Goal: Information Seeking & Learning: Stay updated

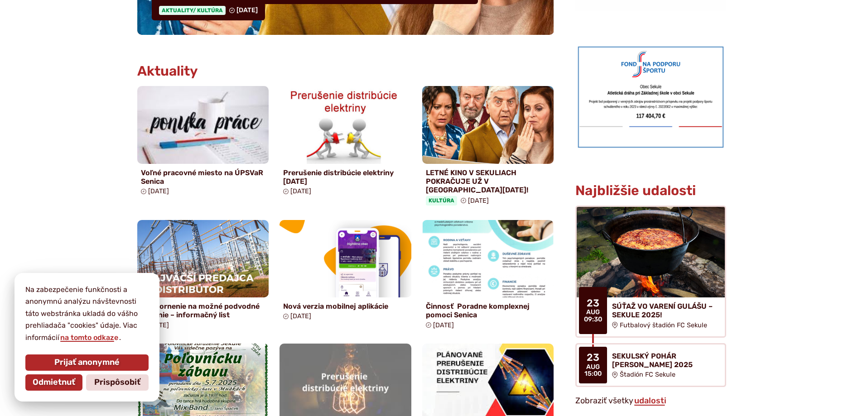
scroll to position [408, 0]
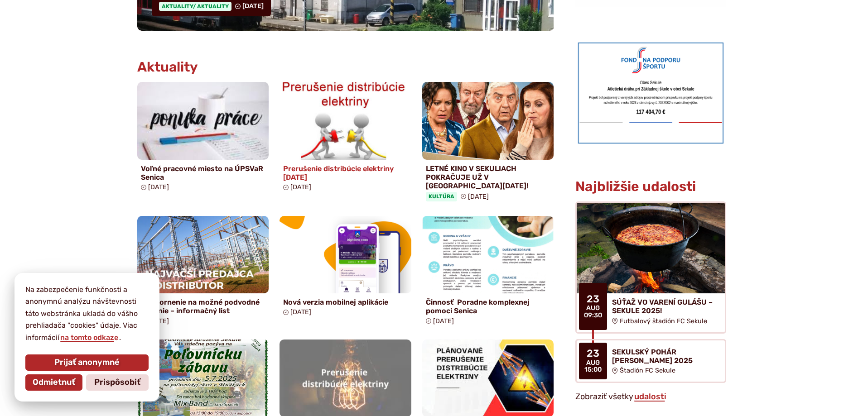
click at [334, 101] on img at bounding box center [345, 120] width 151 height 89
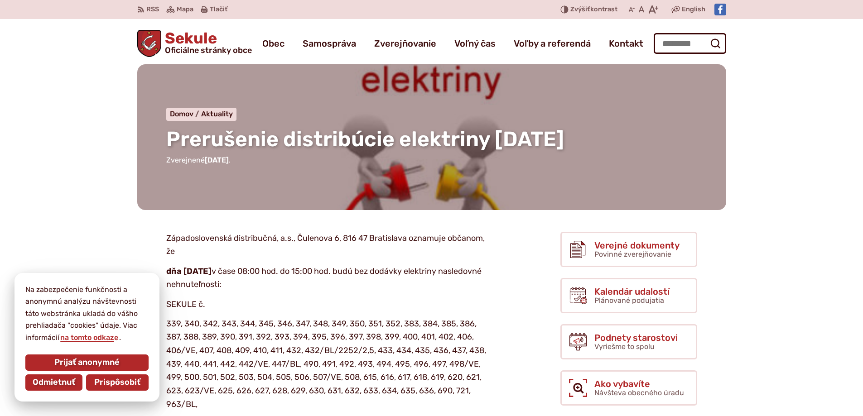
click at [106, 385] on span "Prispôsobiť" at bounding box center [117, 383] width 46 height 10
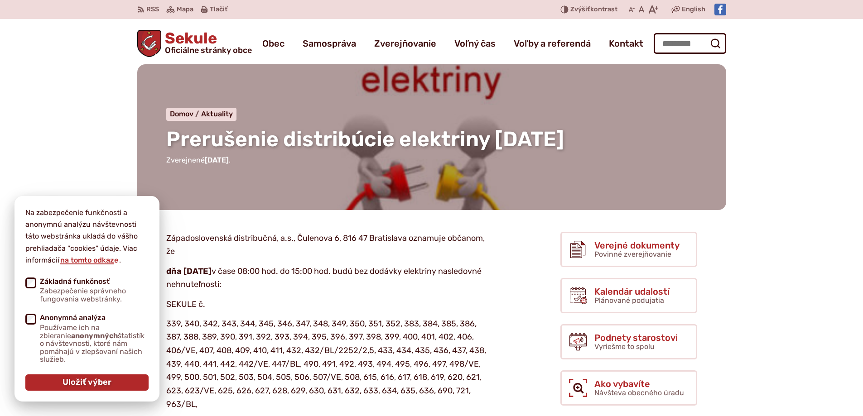
drag, startPoint x: 74, startPoint y: 130, endPoint x: 70, endPoint y: 138, distance: 8.5
click at [63, 383] on span "Uložiť výber" at bounding box center [87, 383] width 49 height 10
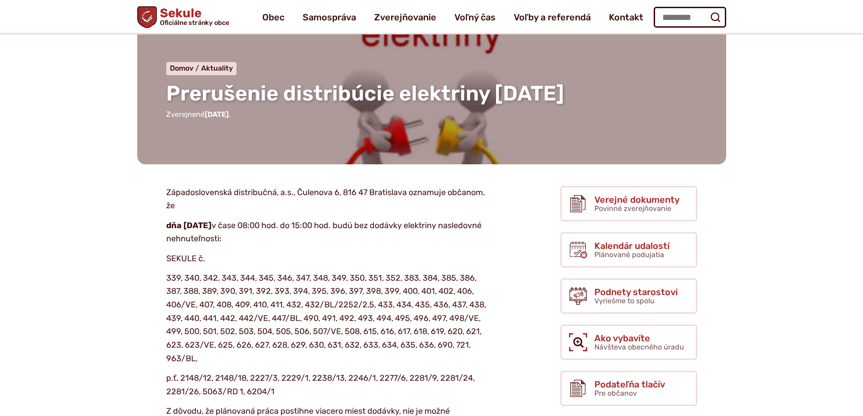
scroll to position [45, 0]
